Goal: Task Accomplishment & Management: Manage account settings

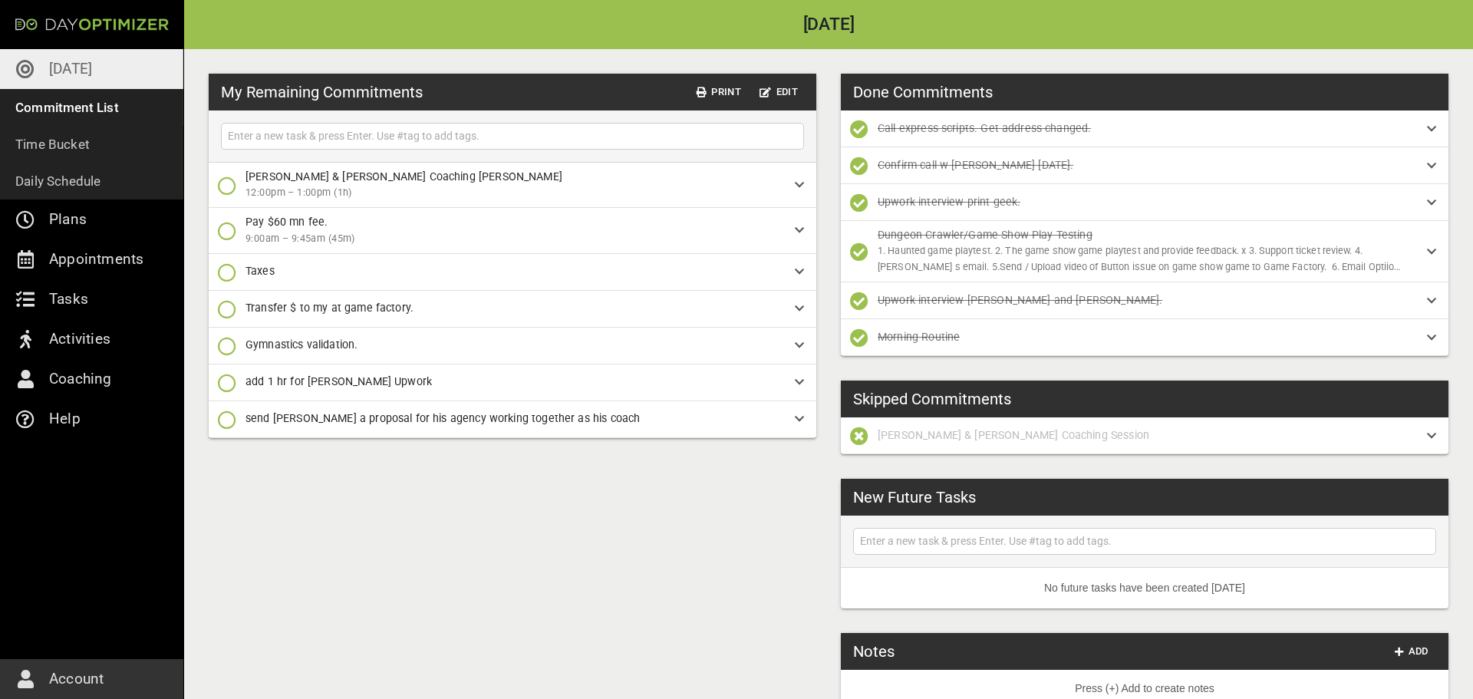
scroll to position [32, 0]
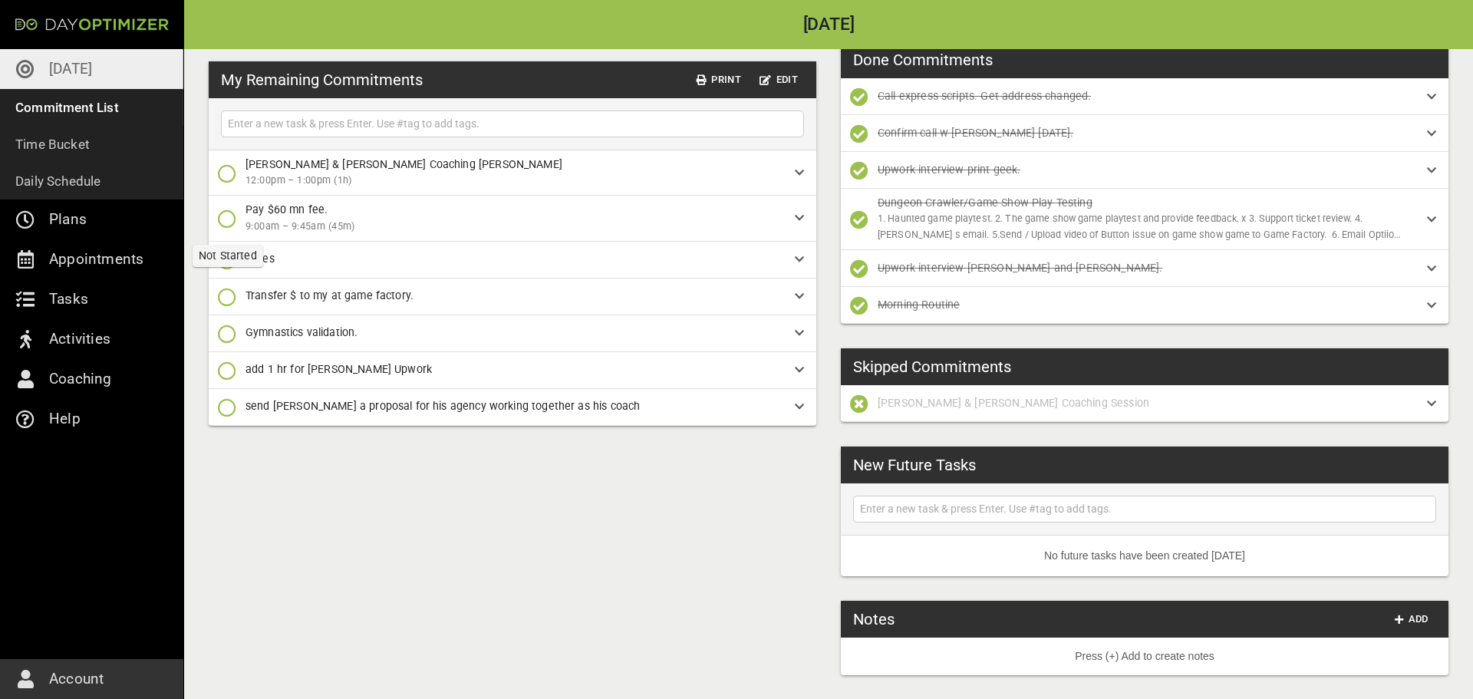
click at [226, 223] on icon "button" at bounding box center [227, 218] width 18 height 18
click at [289, 463] on div "My Remaining Commitments Print Edit [PERSON_NAME] & [PERSON_NAME] Coaching Sesi…" at bounding box center [828, 358] width 1289 height 683
click at [98, 66] on link "[DATE]" at bounding box center [91, 69] width 183 height 40
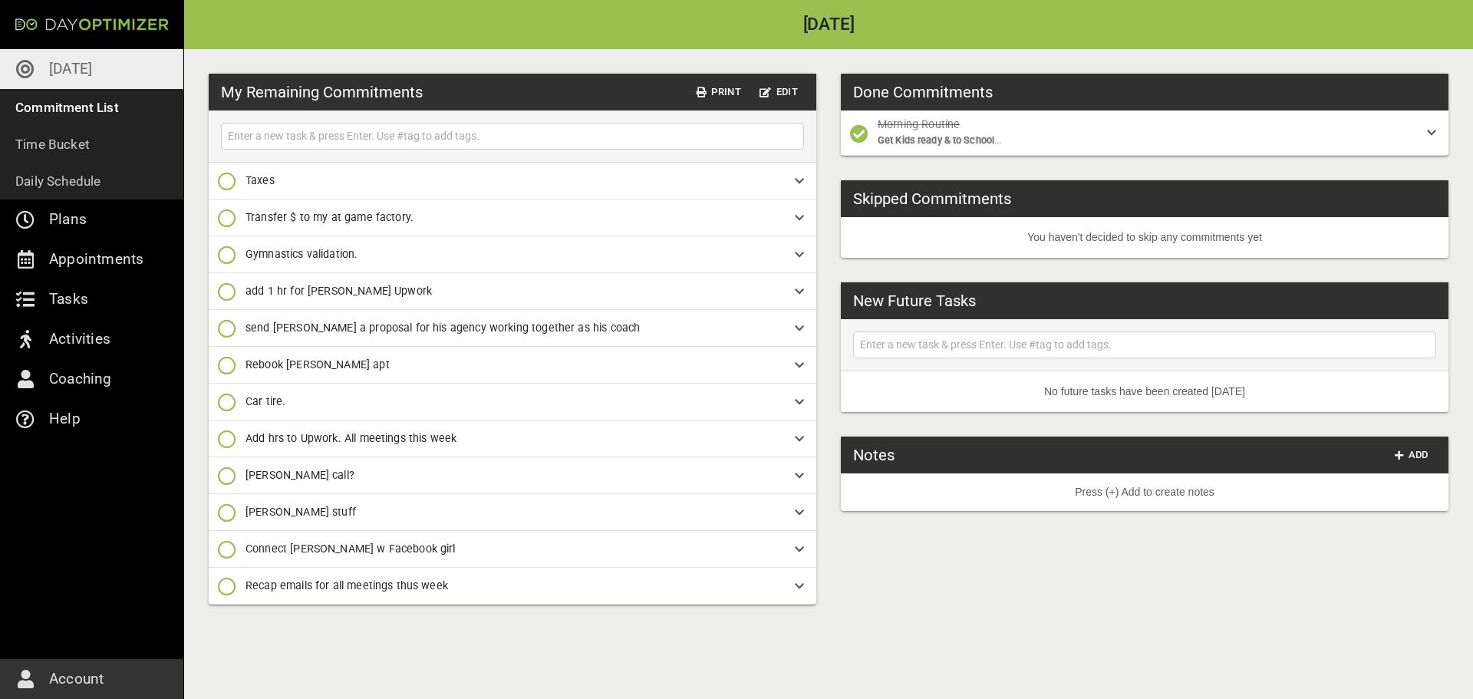
click at [636, 138] on input "text" at bounding box center [512, 136] width 575 height 19
type input "pay 60 escape fee"
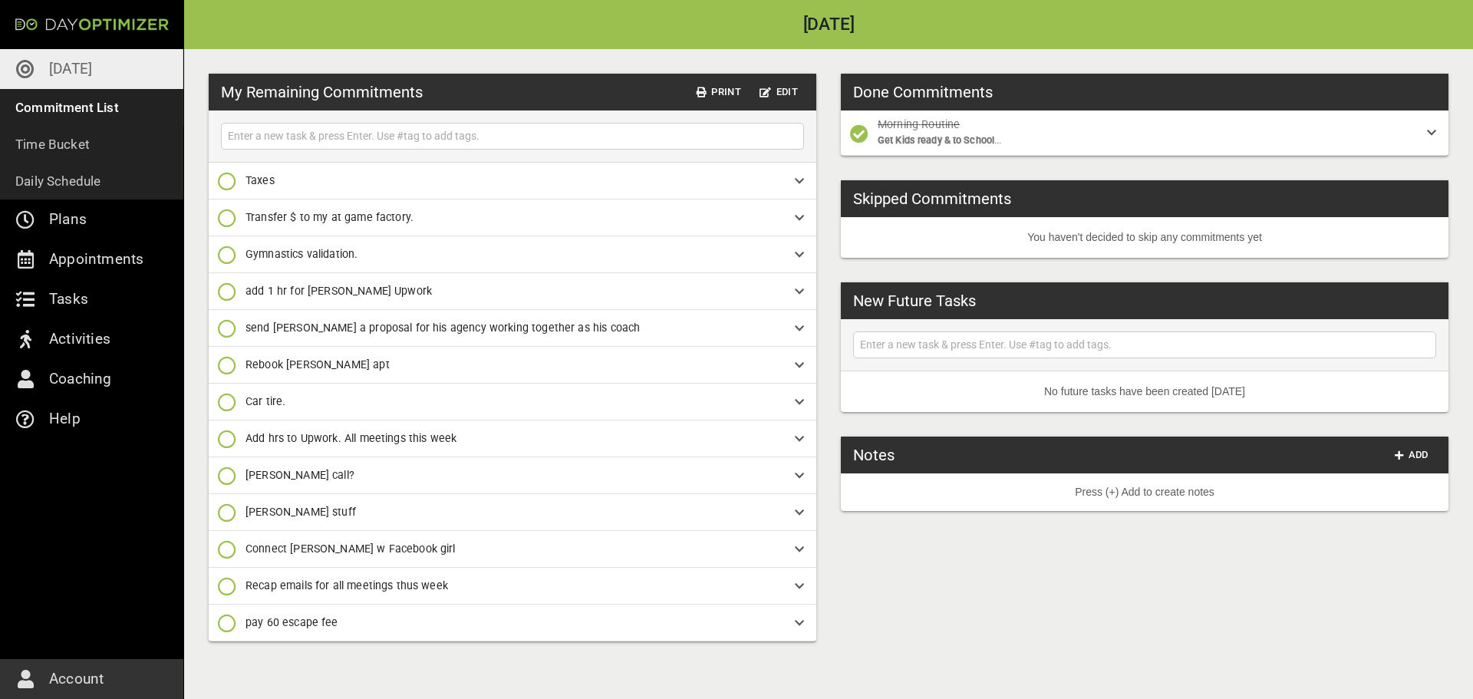
click at [224, 550] on icon "button" at bounding box center [227, 549] width 18 height 18
click at [239, 453] on span "Done Forever" at bounding box center [264, 454] width 92 height 18
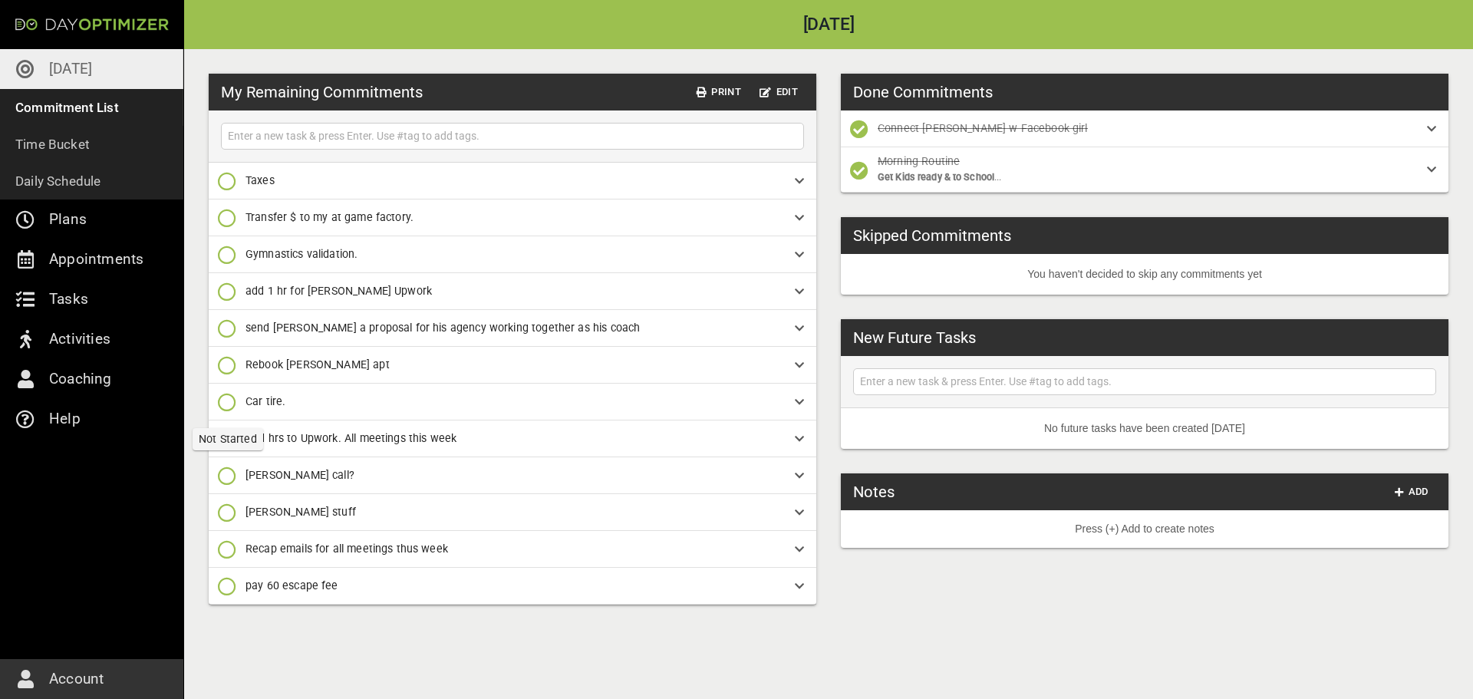
click at [223, 408] on icon "button" at bounding box center [227, 402] width 18 height 18
click at [593, 652] on div "My Remaining Commitments Print Edit Taxes Transfer $ to my at game factory. Gym…" at bounding box center [828, 374] width 1289 height 650
click at [232, 252] on icon "button" at bounding box center [227, 255] width 18 height 18
click at [232, 316] on icon "button" at bounding box center [227, 319] width 18 height 18
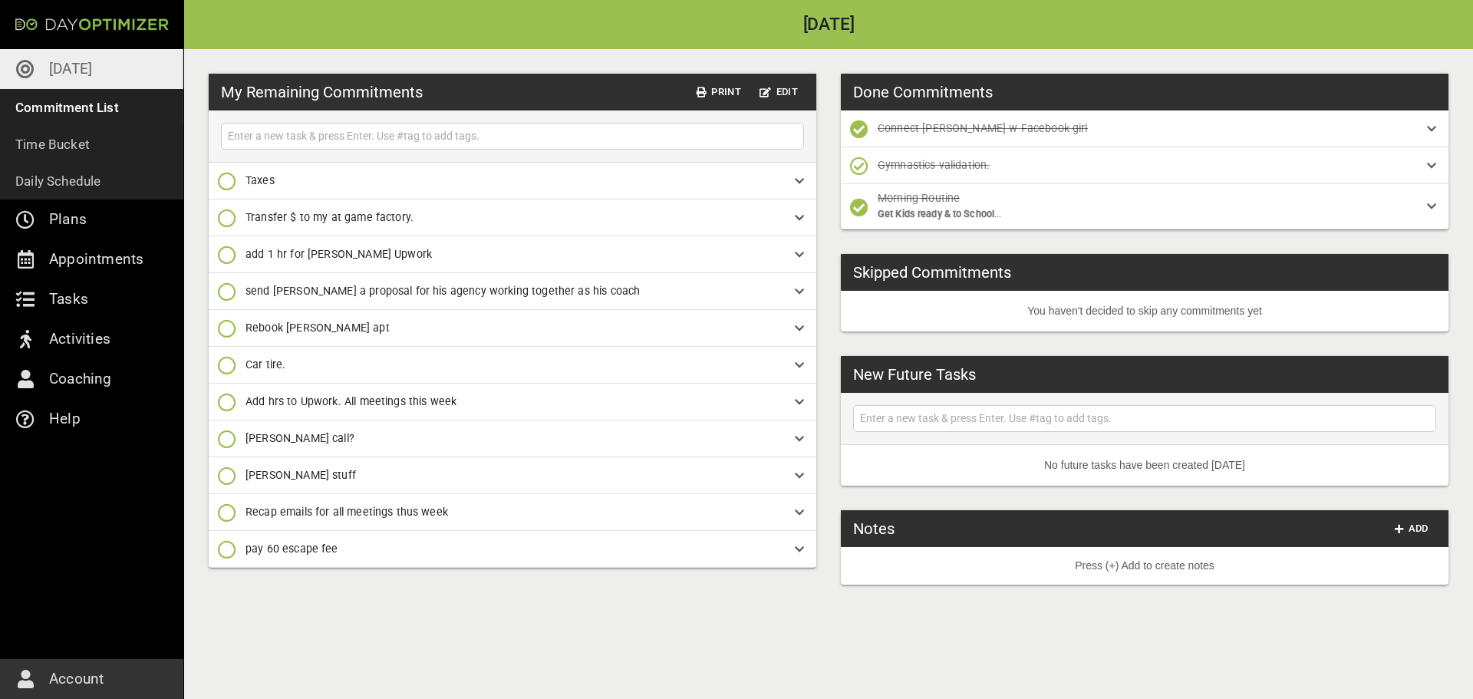
click at [229, 223] on icon "button" at bounding box center [227, 218] width 18 height 18
click at [232, 280] on icon "button" at bounding box center [227, 282] width 18 height 18
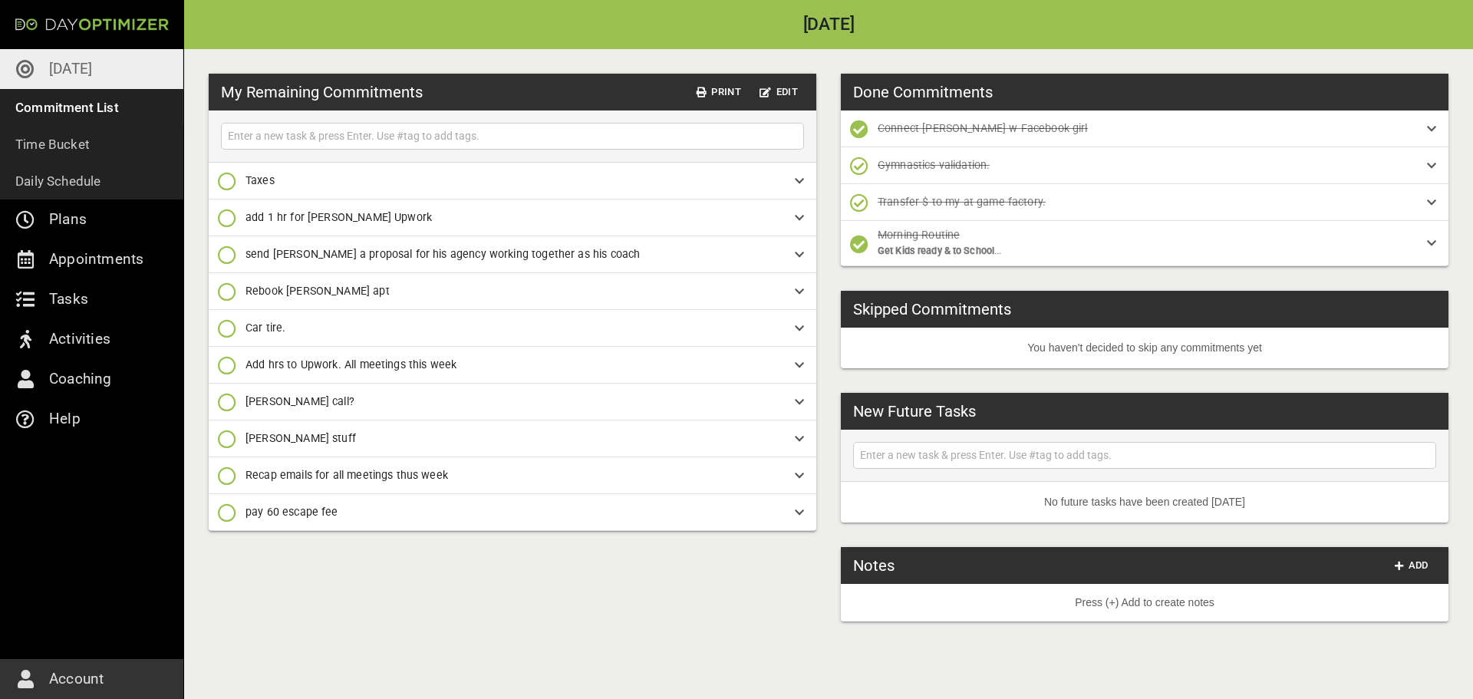
click at [227, 294] on icon "button" at bounding box center [227, 291] width 18 height 18
click at [246, 384] on p "Done Forever" at bounding box center [276, 386] width 68 height 16
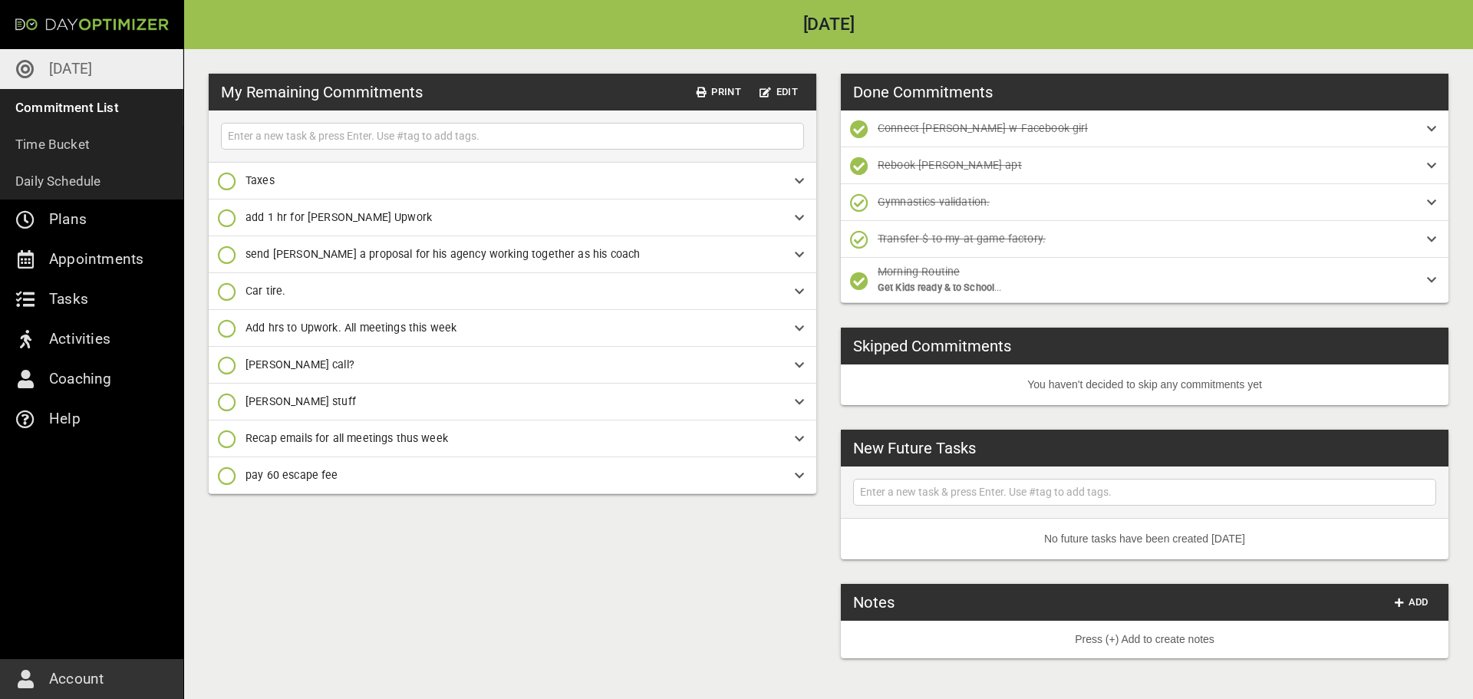
click at [625, 133] on input "text" at bounding box center [512, 136] width 575 height 19
type input "t"
click at [435, 134] on input "text" at bounding box center [512, 136] width 575 height 19
type input "Get BS OPS off the ground... Website Live & I can email from URL"
